Goal: Task Accomplishment & Management: Manage account settings

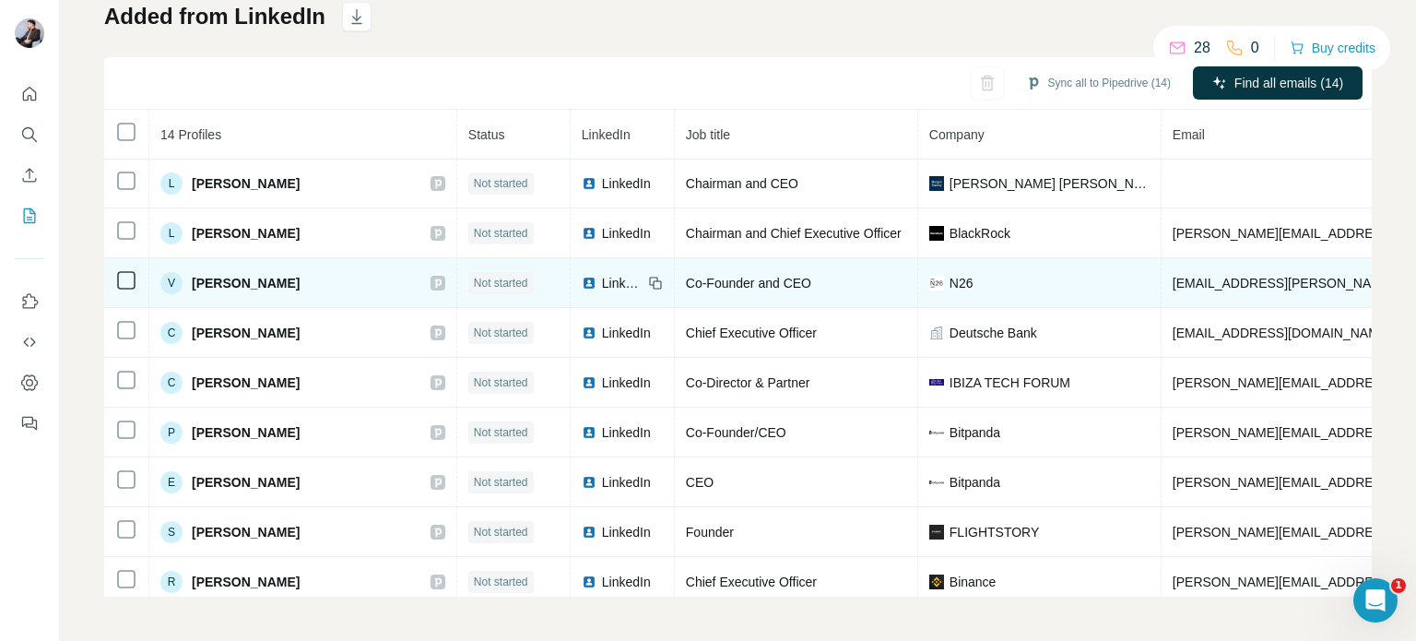
scroll to position [264, 0]
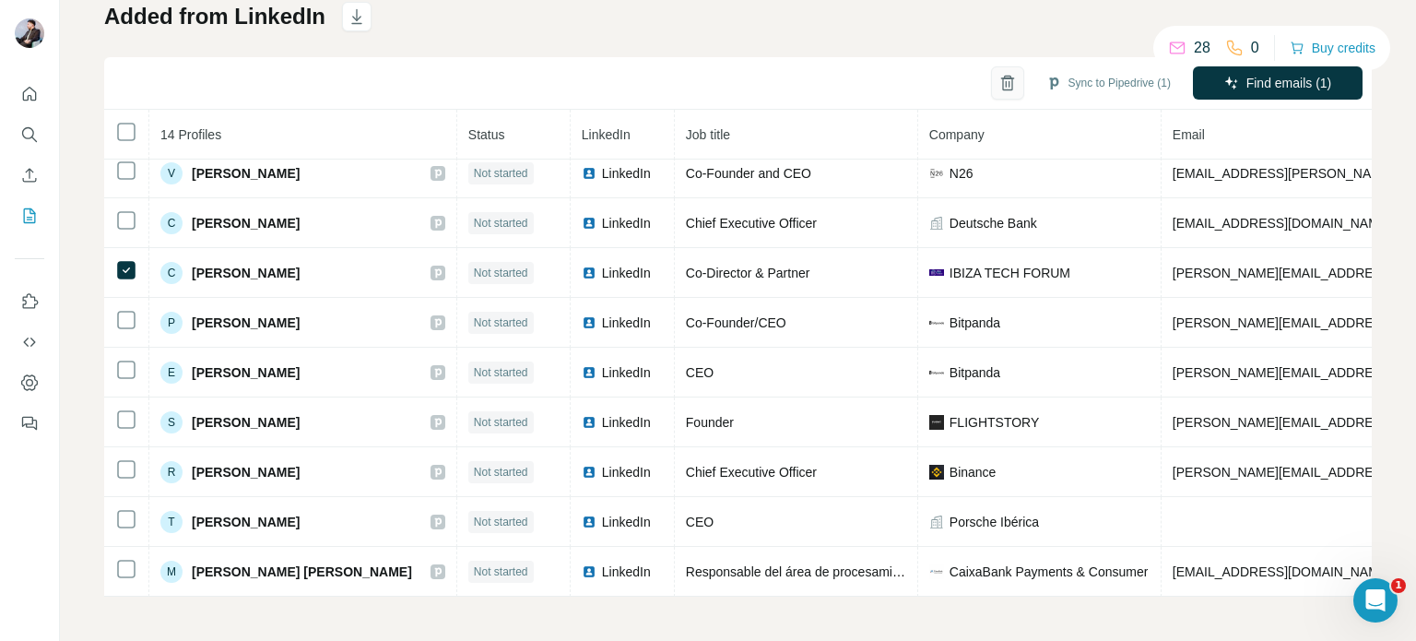
click at [999, 80] on icon "button" at bounding box center [1008, 83] width 18 height 18
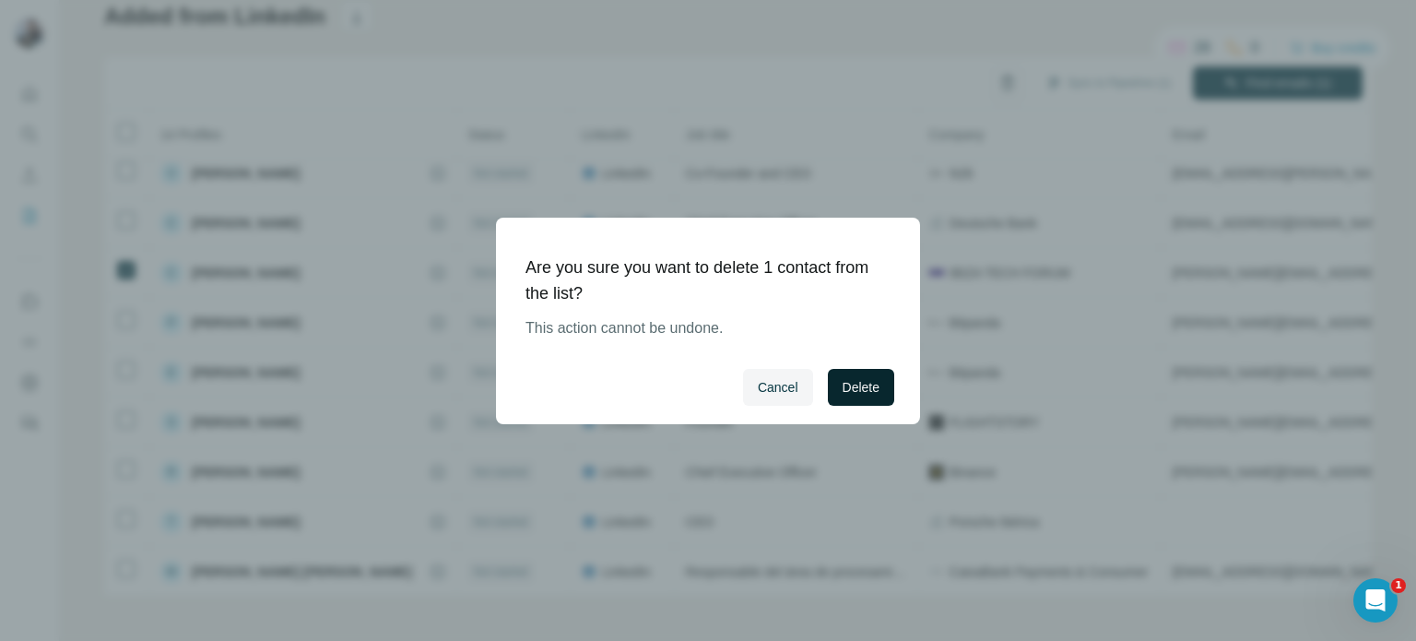
click at [875, 383] on span "Delete" at bounding box center [861, 387] width 37 height 18
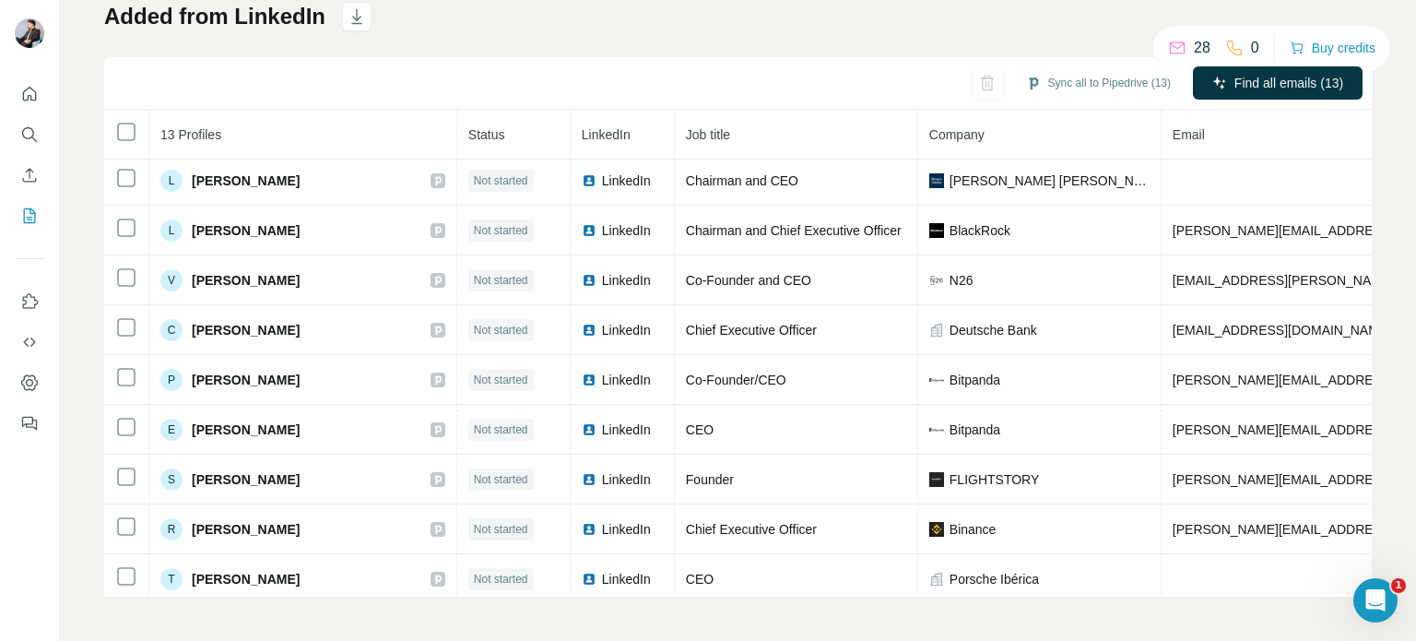
scroll to position [122, 0]
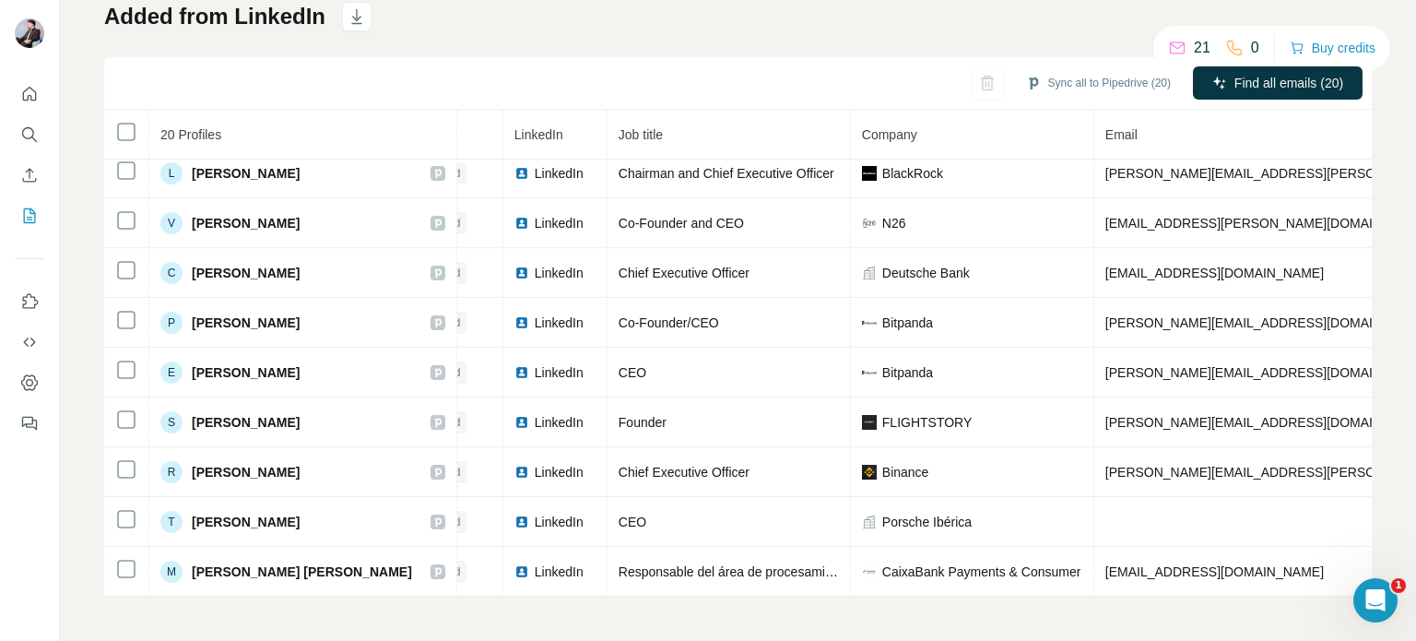
scroll to position [561, 36]
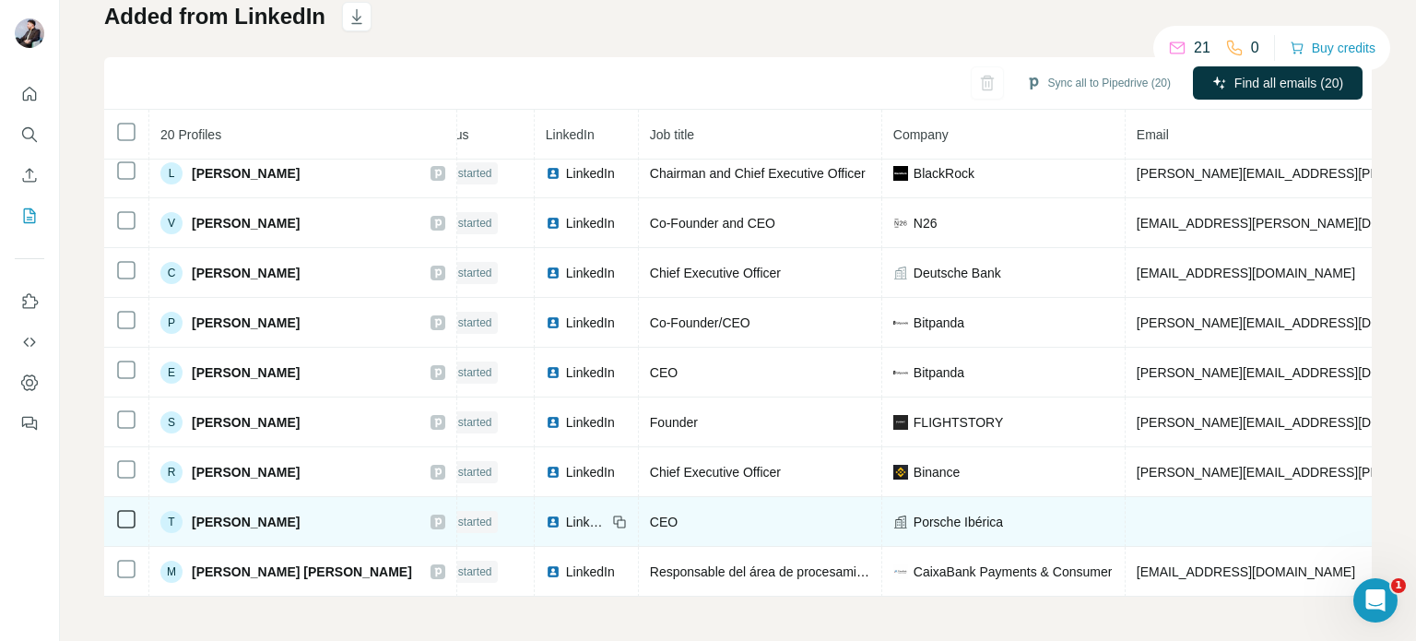
click at [1126, 520] on td at bounding box center [1353, 522] width 455 height 50
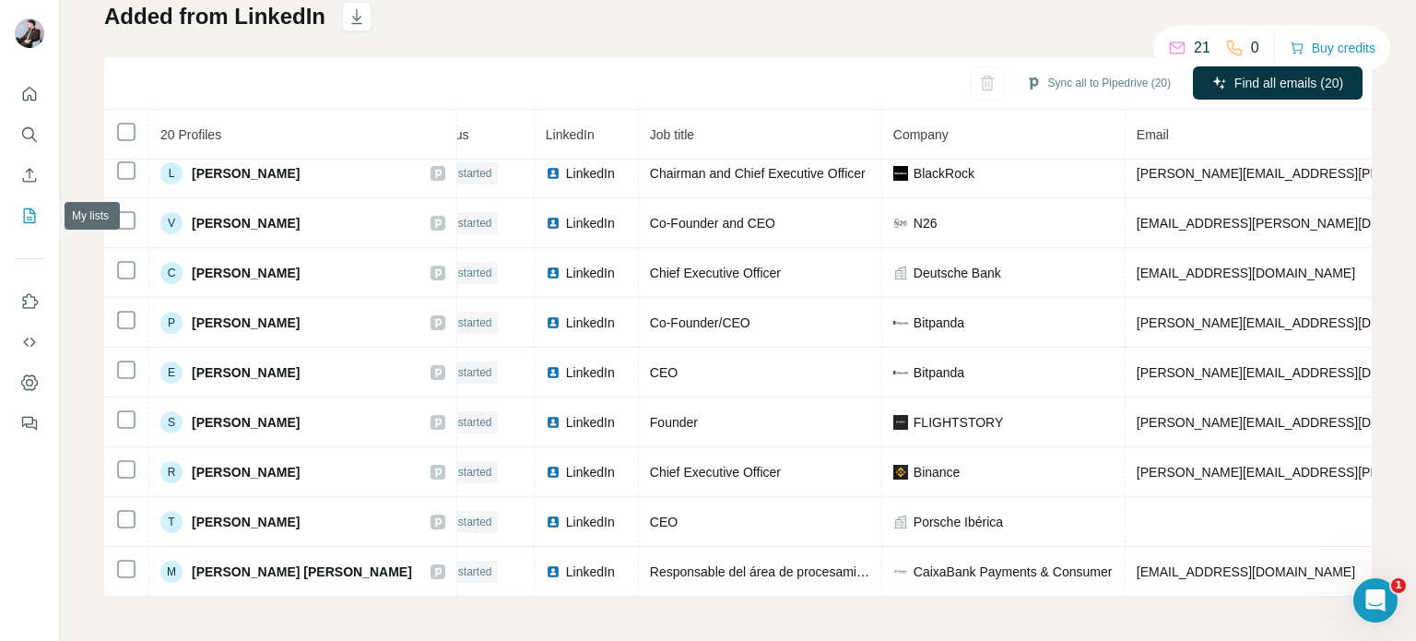
click at [37, 213] on icon "My lists" at bounding box center [29, 216] width 18 height 18
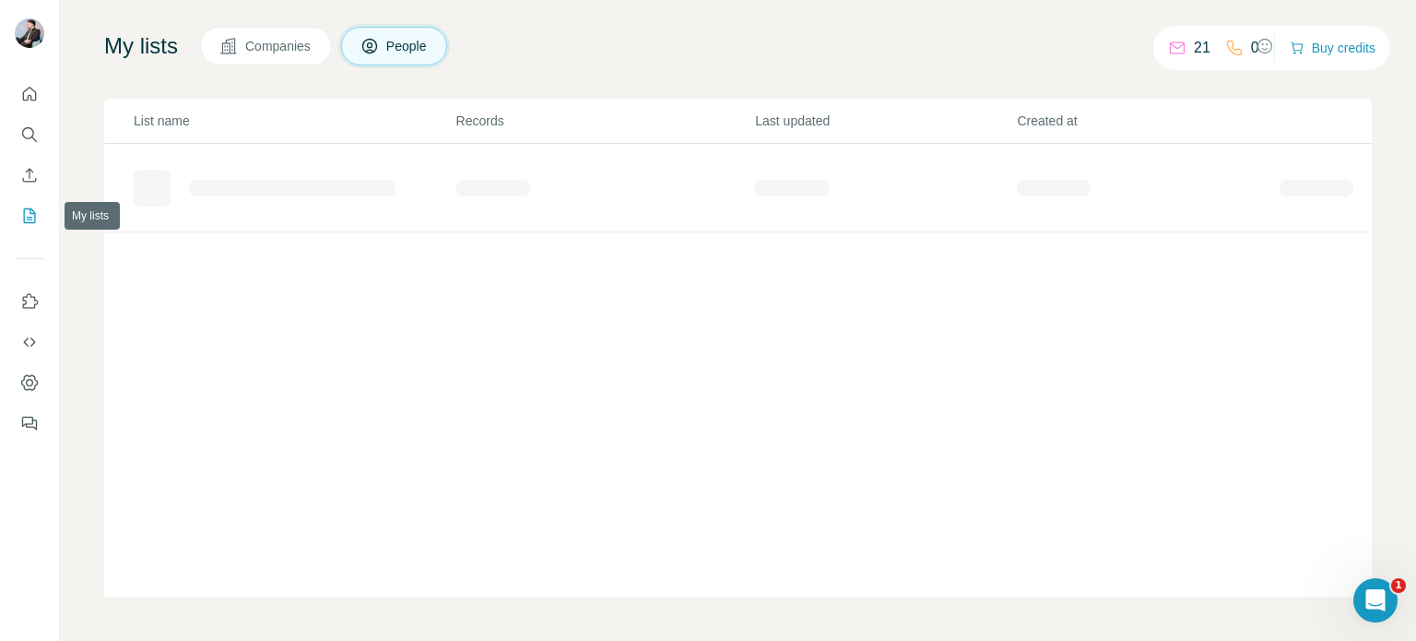
scroll to position [107, 0]
click at [282, 175] on div "Added from LinkedIn" at bounding box center [241, 181] width 119 height 18
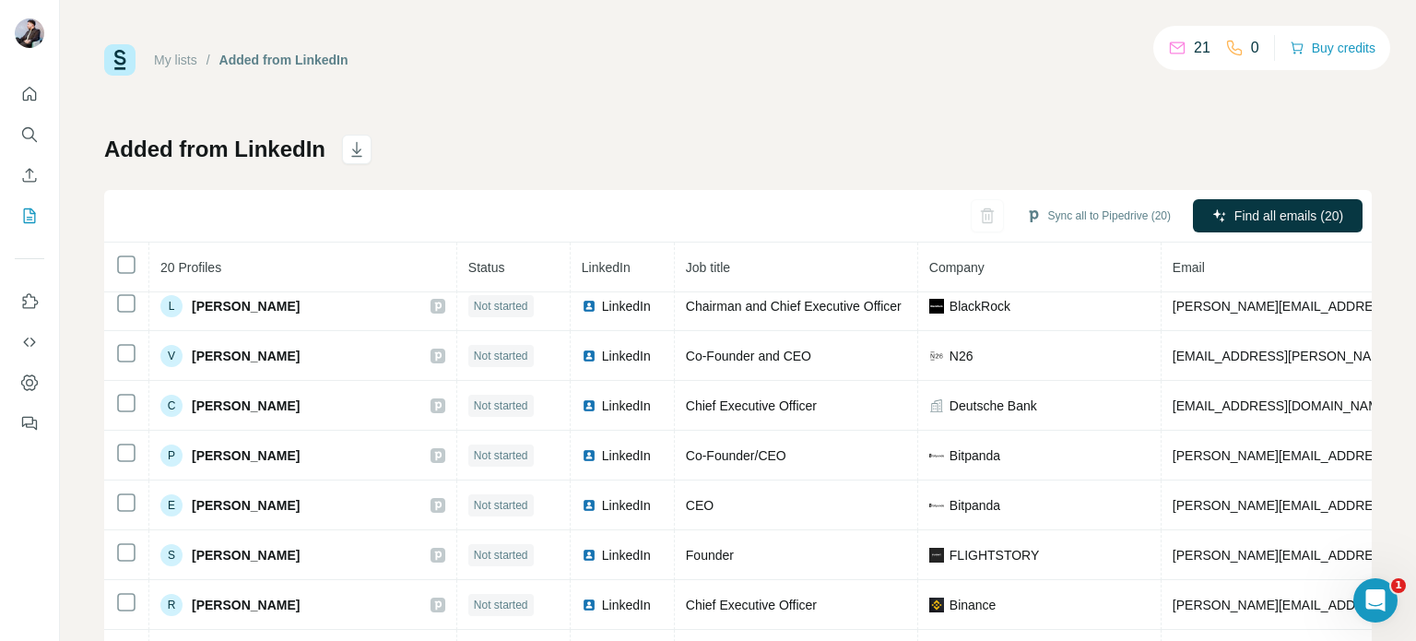
scroll to position [133, 0]
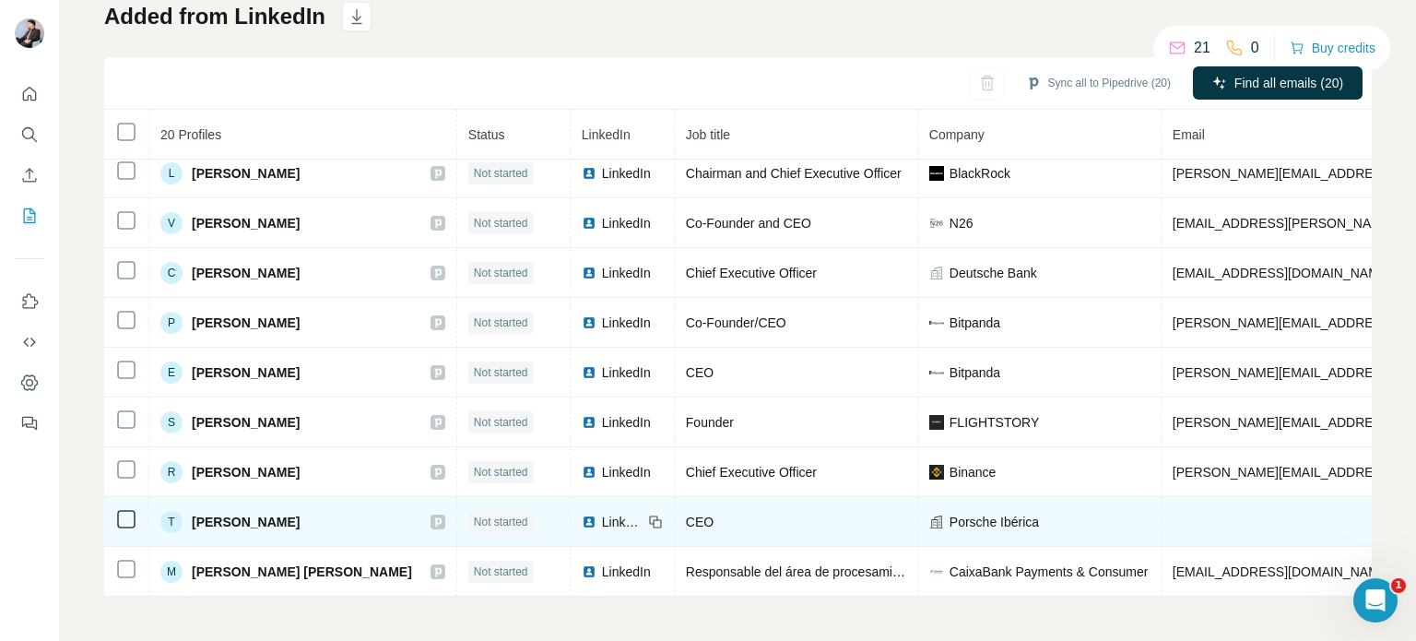
click at [227, 513] on span "[PERSON_NAME]" at bounding box center [246, 522] width 108 height 18
click at [225, 513] on span "[PERSON_NAME]" at bounding box center [246, 522] width 108 height 18
click at [686, 513] on div "CEO" at bounding box center [796, 522] width 220 height 18
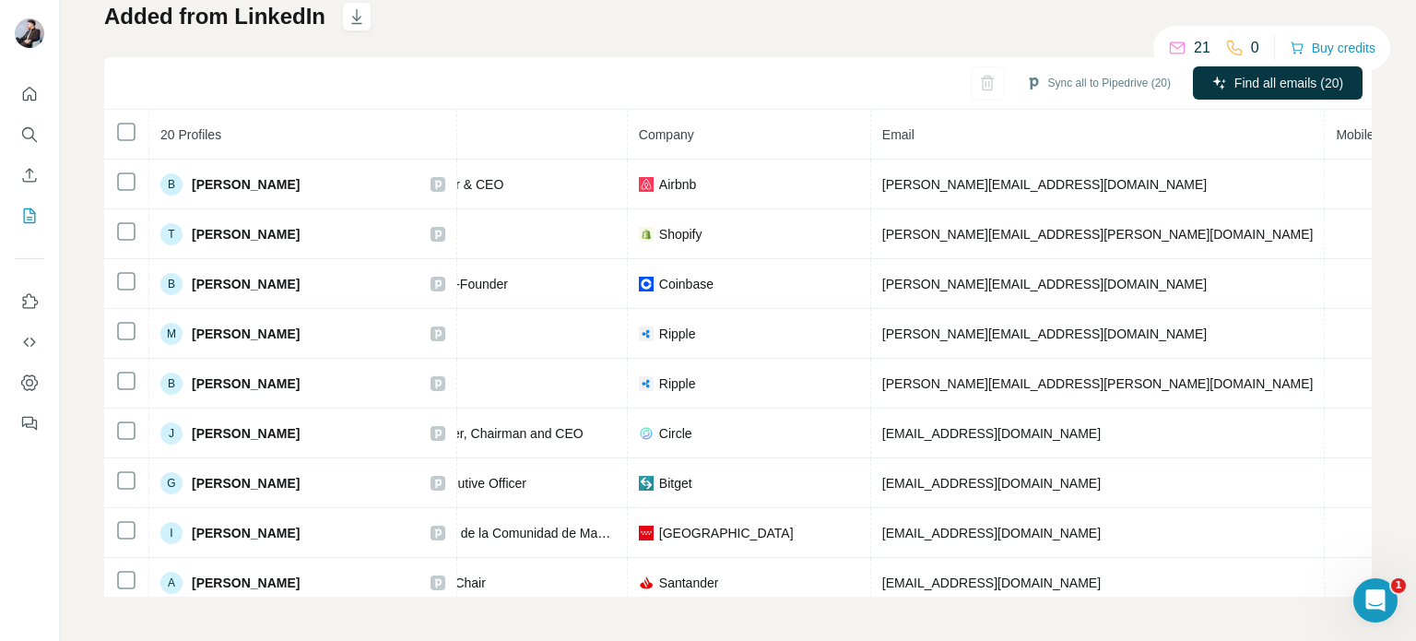
scroll to position [0, 297]
drag, startPoint x: 684, startPoint y: 587, endPoint x: 929, endPoint y: 600, distance: 245.6
click at [929, 600] on div "My lists / Added from LinkedIn 21 0 Buy credits Added from LinkedIn Sync all to…" at bounding box center [738, 320] width 1356 height 641
